Goal: Submit feedback/report problem: Submit feedback/report problem

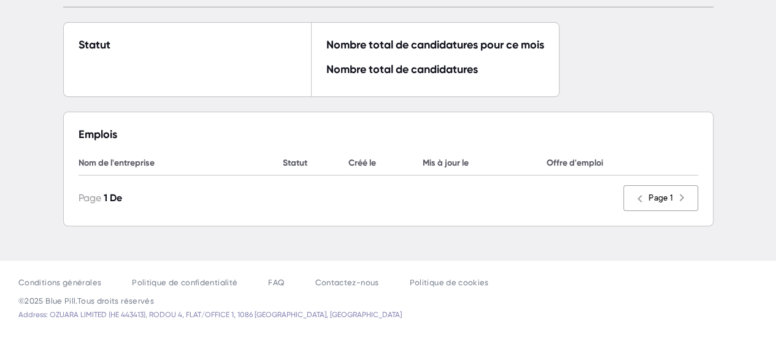
scroll to position [221, 0]
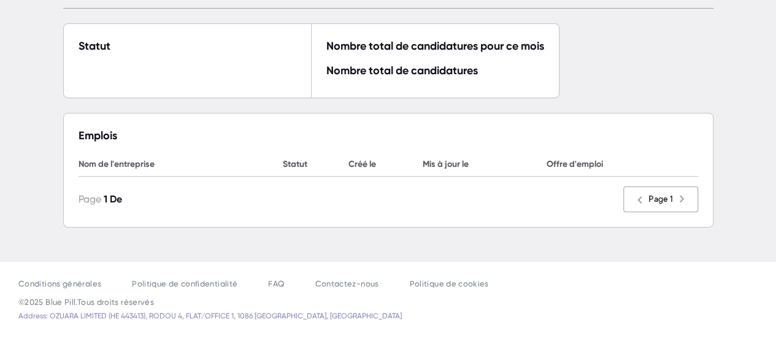
scroll to position [232, 0]
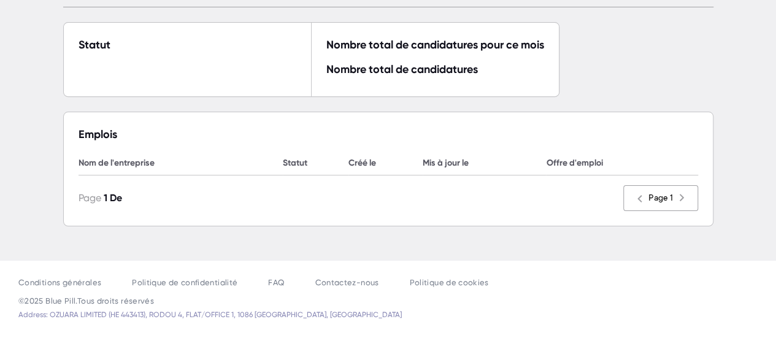
click at [420, 68] on div "Nombre total de candidatures" at bounding box center [402, 69] width 152 height 15
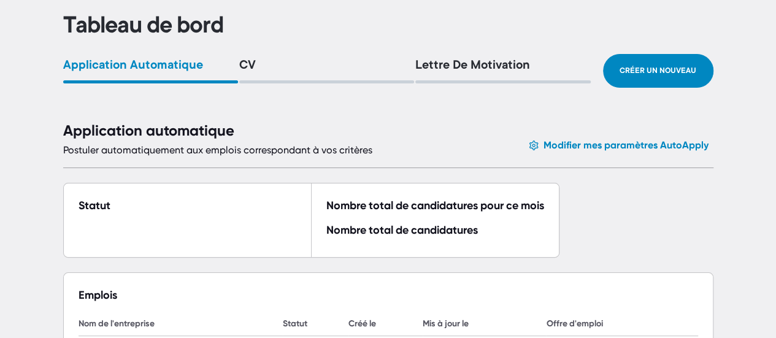
scroll to position [70, 0]
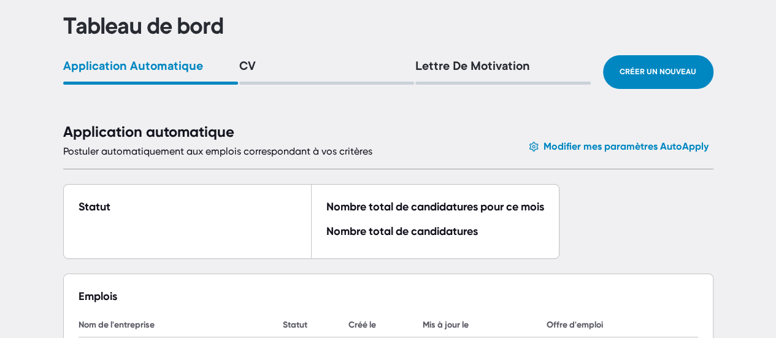
click at [445, 68] on div "Lettre de motivation" at bounding box center [502, 67] width 175 height 15
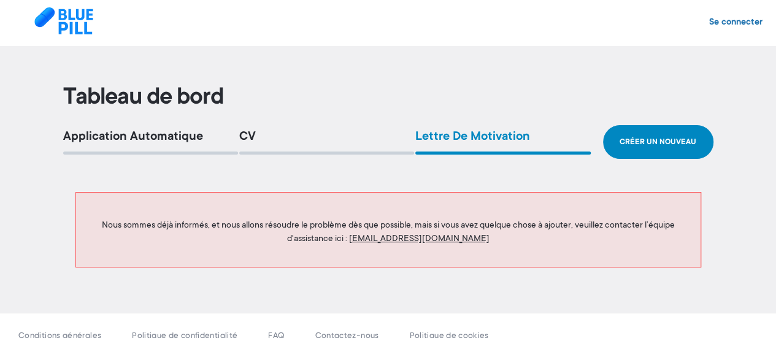
click at [414, 236] on link "support@bluepill.work" at bounding box center [419, 238] width 141 height 10
click at [290, 143] on div "CV" at bounding box center [326, 137] width 175 height 15
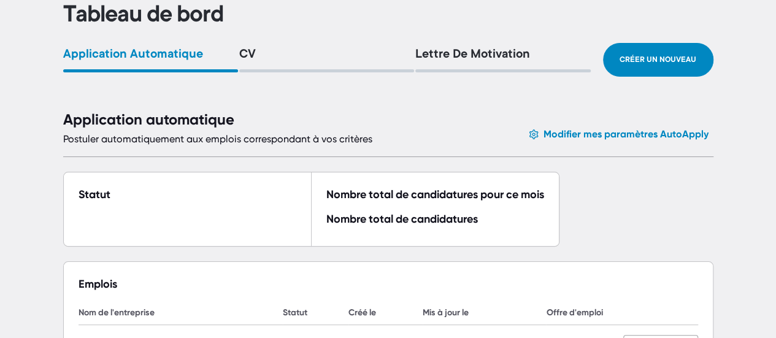
scroll to position [83, 0]
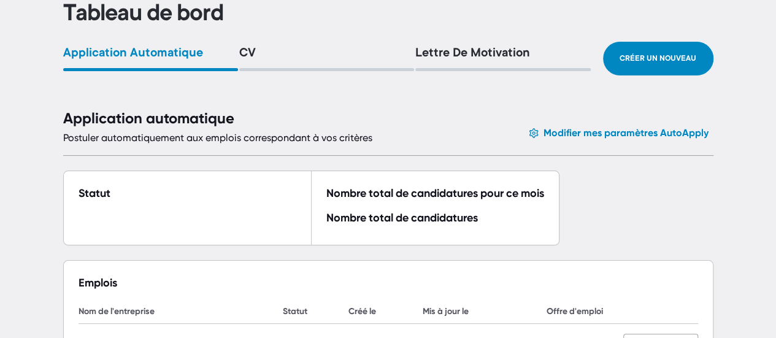
click at [453, 58] on div "Lettre de motivation" at bounding box center [502, 54] width 175 height 15
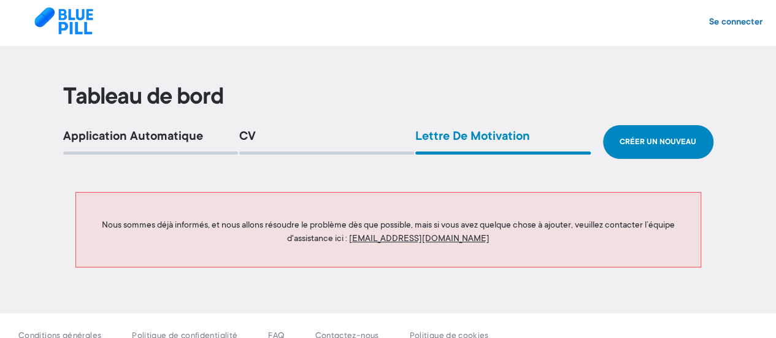
click at [399, 235] on link "support@bluepill.work" at bounding box center [419, 238] width 141 height 10
click at [399, 241] on link "support@bluepill.work" at bounding box center [419, 238] width 141 height 10
click at [399, 237] on link "support@bluepill.work" at bounding box center [419, 238] width 141 height 10
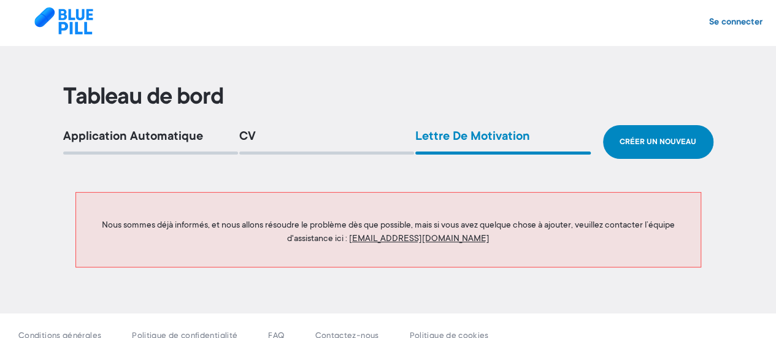
click at [464, 242] on p "Nous sommes déjà informés, et nous allons résoudre le problème dès que possible…" at bounding box center [388, 231] width 600 height 27
click at [456, 235] on link "support@bluepill.work" at bounding box center [419, 238] width 141 height 10
click at [457, 236] on link "support@bluepill.work" at bounding box center [419, 238] width 141 height 10
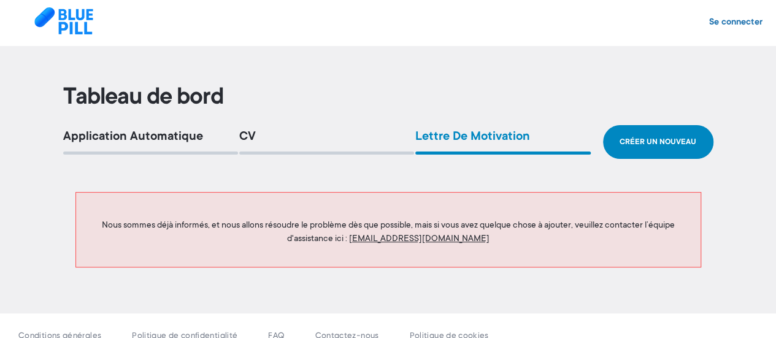
click at [457, 236] on link "support@bluepill.work" at bounding box center [419, 238] width 141 height 10
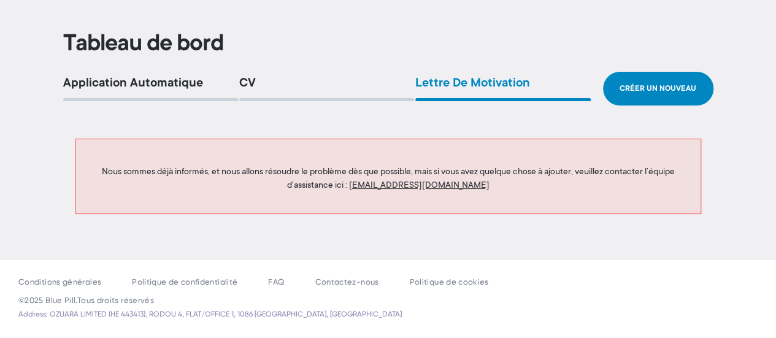
scroll to position [54, 0]
